Goal: Task Accomplishment & Management: Manage account settings

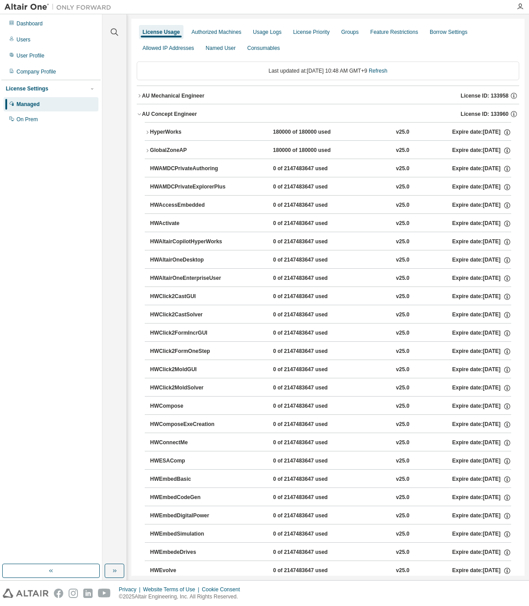
scroll to position [668, 0]
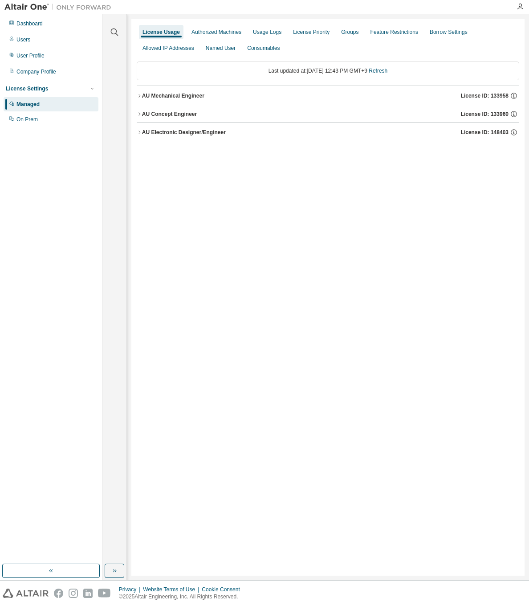
click at [139, 115] on icon "button" at bounding box center [139, 113] width 2 height 3
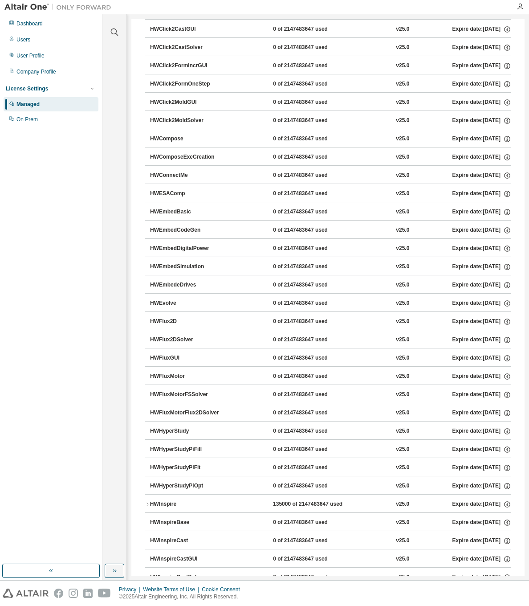
scroll to position [312, 0]
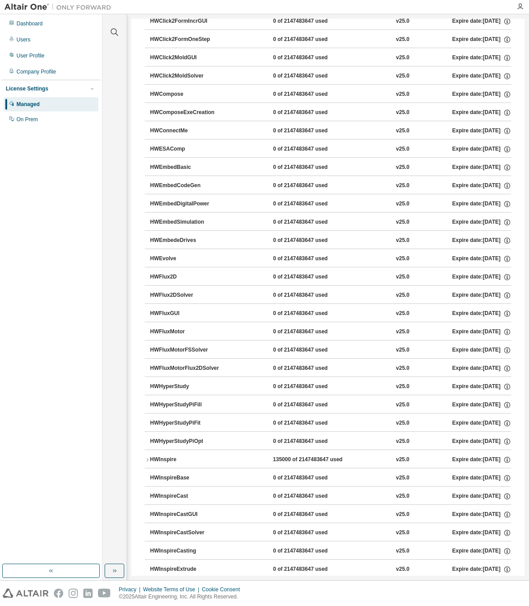
click at [146, 459] on icon "button" at bounding box center [147, 459] width 5 height 5
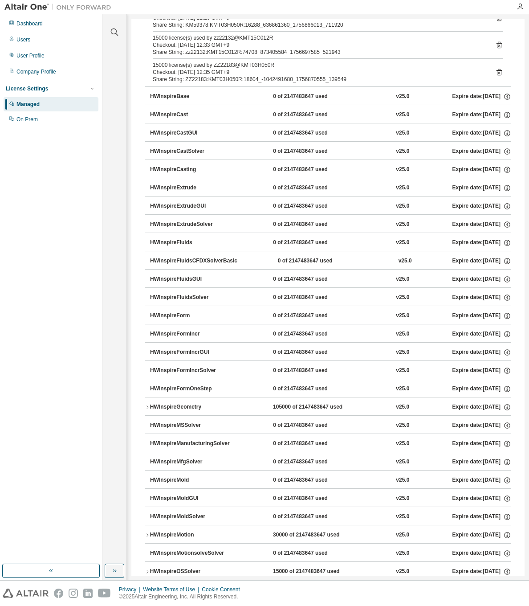
scroll to position [1024, 0]
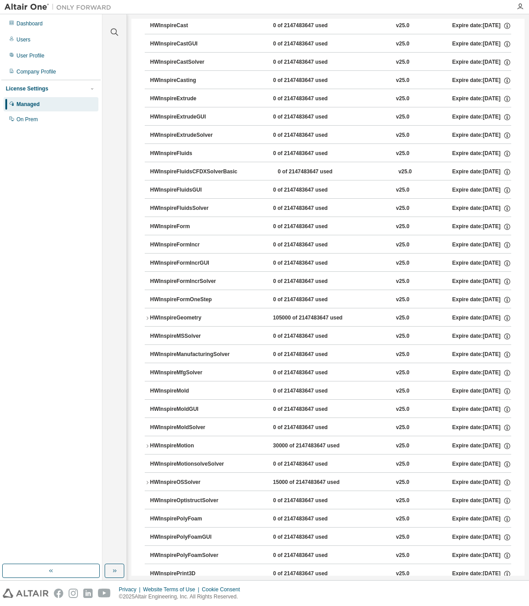
click at [147, 482] on icon "button" at bounding box center [147, 482] width 5 height 5
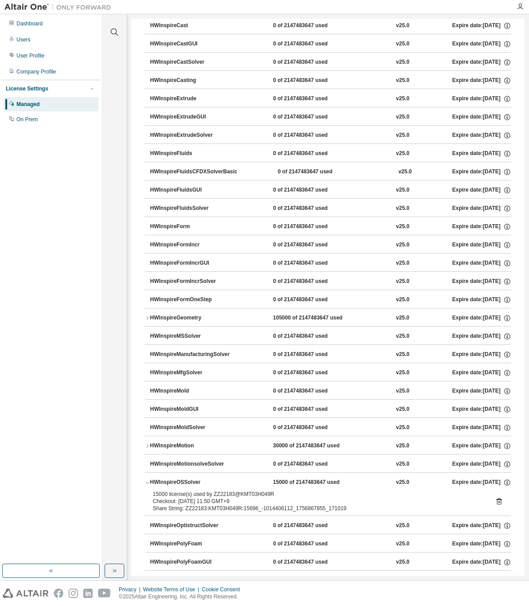
click at [146, 446] on icon "button" at bounding box center [147, 445] width 5 height 5
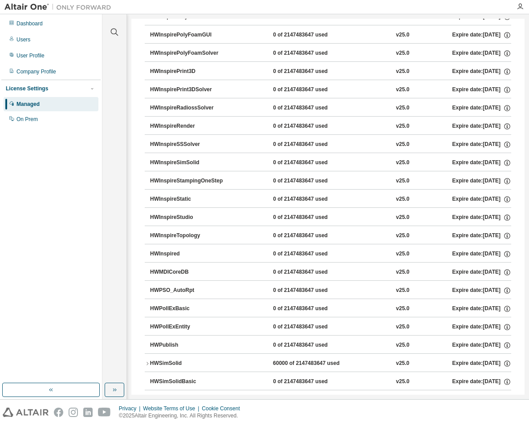
scroll to position [1705, 0]
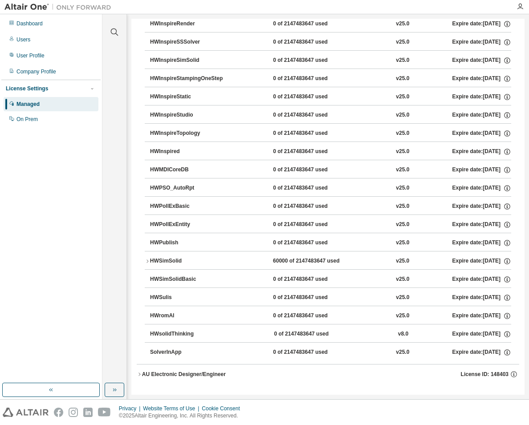
click at [145, 258] on button "HWSimSolid 60000 of 2147483647 used v25.0 Expire date: 2025-10-01" at bounding box center [328, 262] width 366 height 20
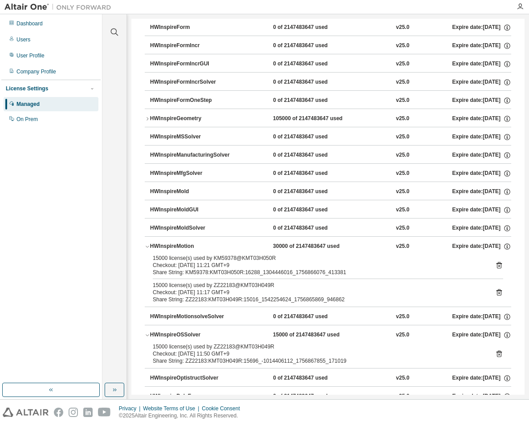
scroll to position [1179, 0]
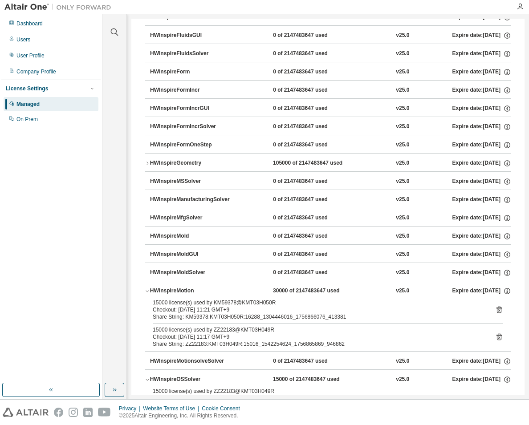
click at [147, 163] on icon "button" at bounding box center [147, 163] width 5 height 5
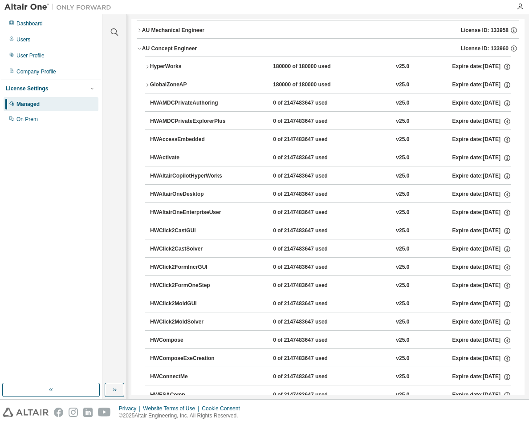
scroll to position [0, 0]
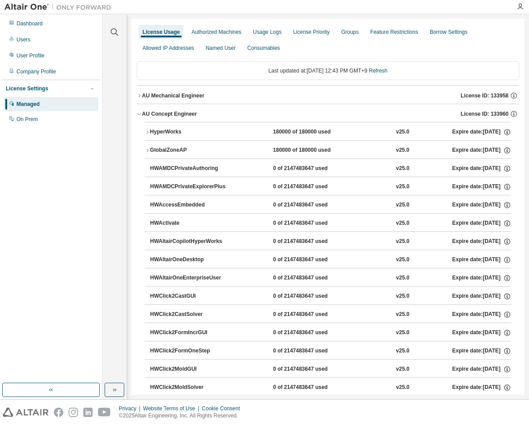
click at [147, 131] on icon "button" at bounding box center [147, 132] width 5 height 5
